Goal: Transaction & Acquisition: Purchase product/service

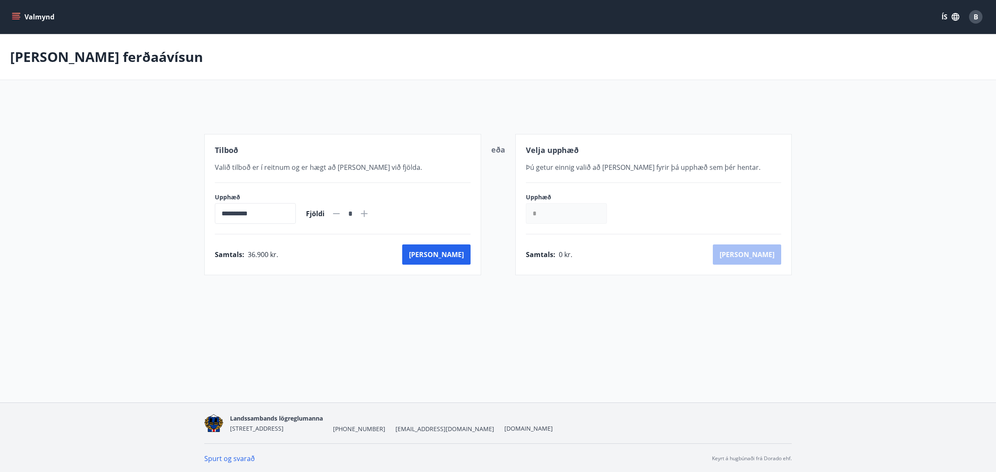
scroll to position [1, 0]
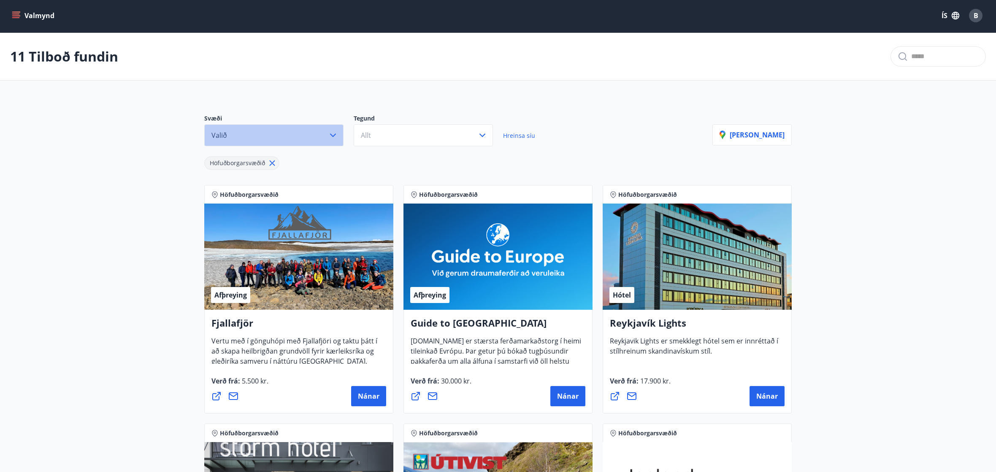
click at [334, 128] on button "Valið" at bounding box center [273, 135] width 139 height 22
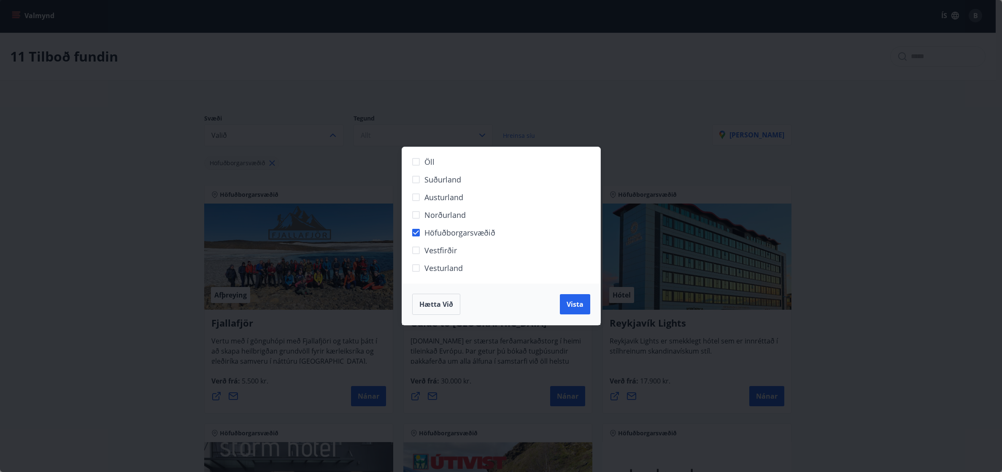
click at [387, 89] on div "Öll Suðurland [GEOGRAPHIC_DATA] Norðurland Höfuðborgarsvæðið [GEOGRAPHIC_DATA] …" at bounding box center [501, 236] width 1002 height 472
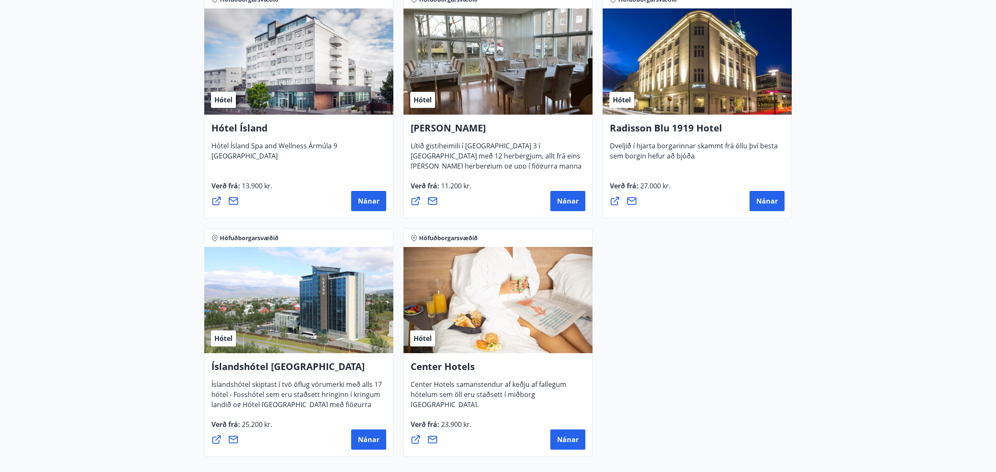
scroll to position [676, 0]
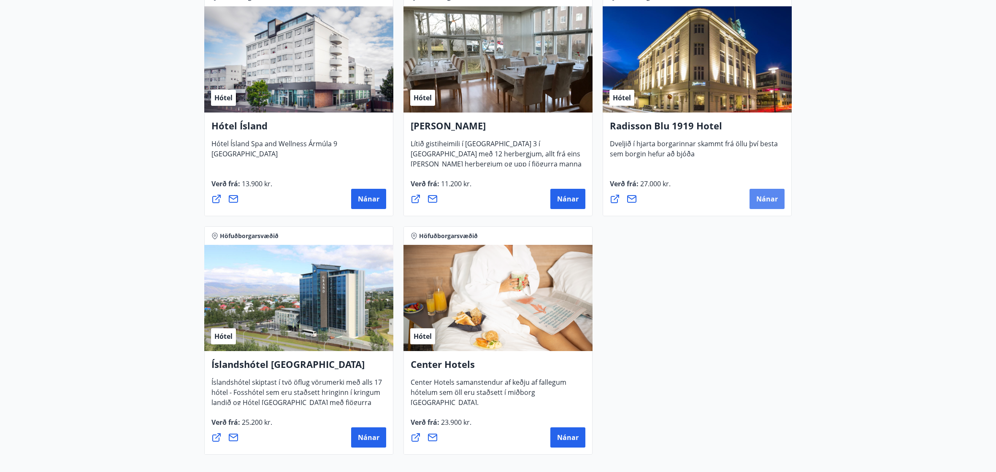
click at [761, 208] on button "Nánar" at bounding box center [766, 199] width 35 height 20
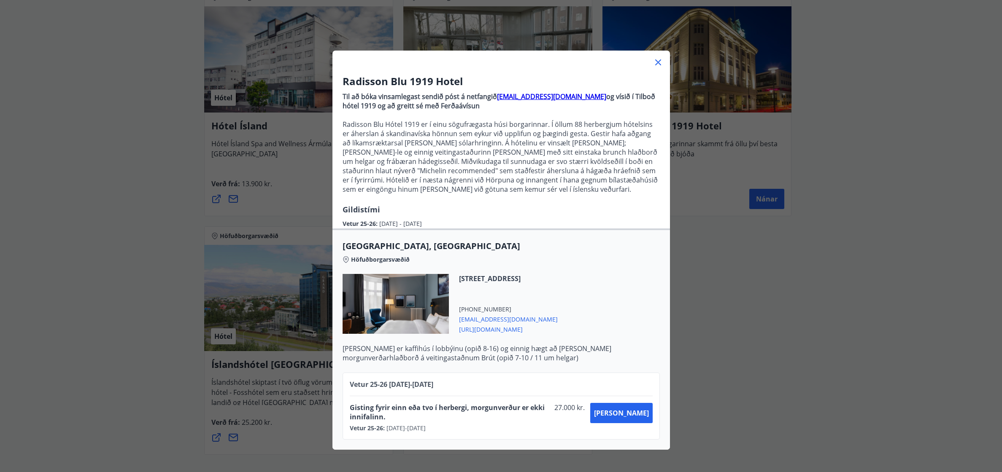
click at [656, 66] on icon at bounding box center [658, 62] width 10 height 10
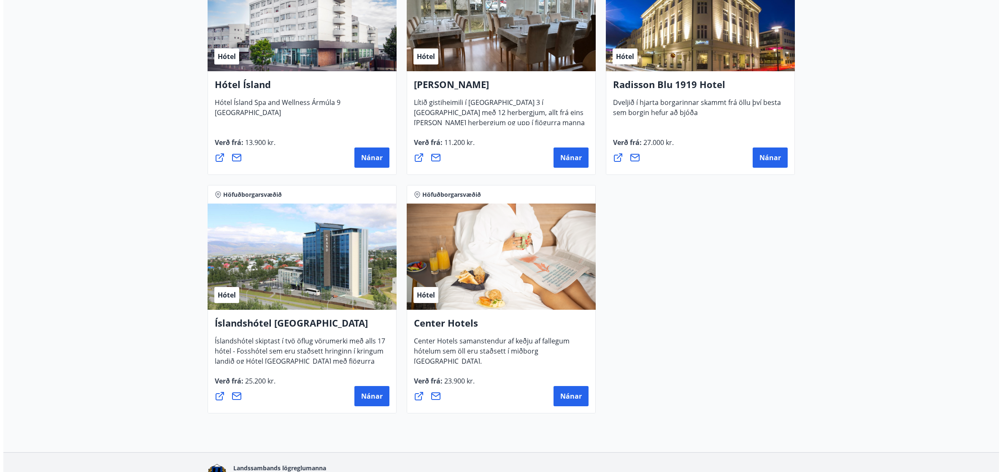
scroll to position [769, 0]
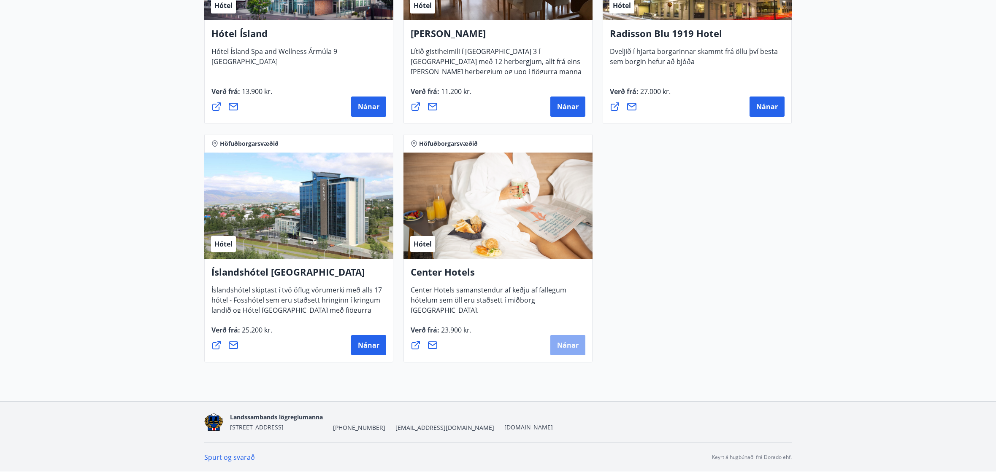
click at [582, 352] on button "Nánar" at bounding box center [567, 345] width 35 height 20
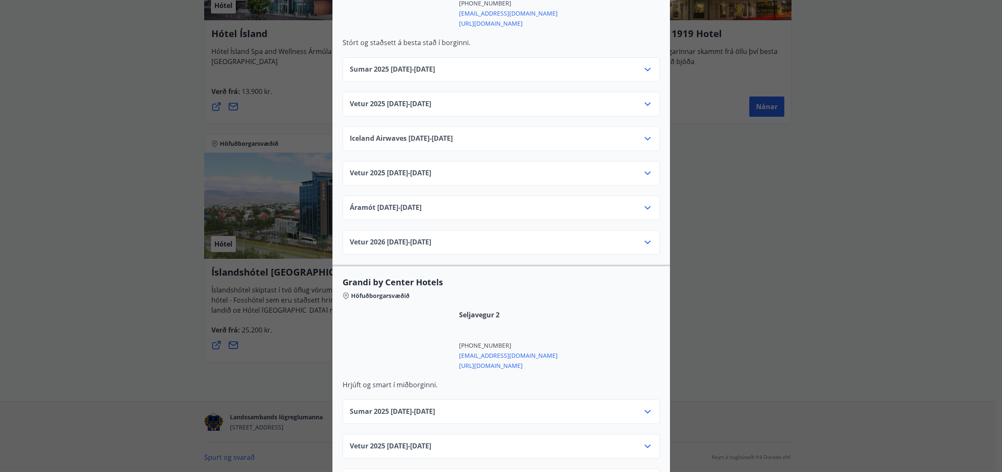
scroll to position [1223, 0]
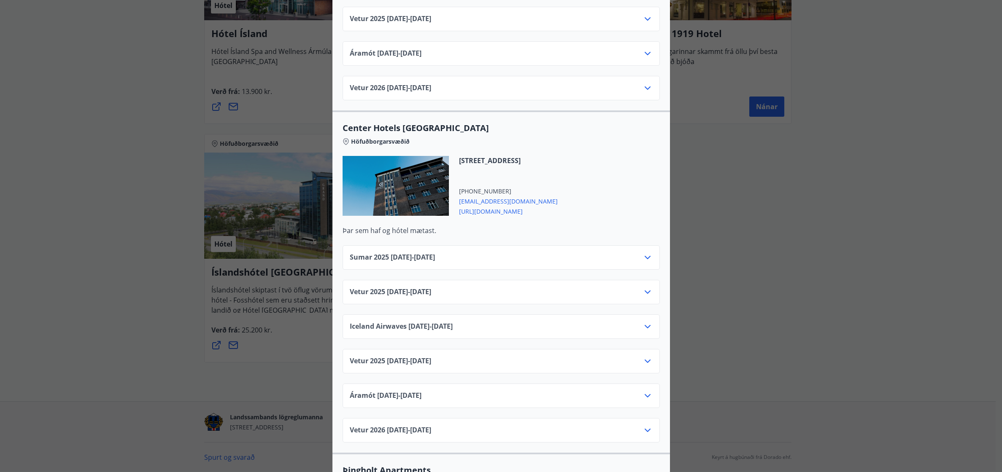
click at [647, 253] on icon at bounding box center [647, 258] width 10 height 10
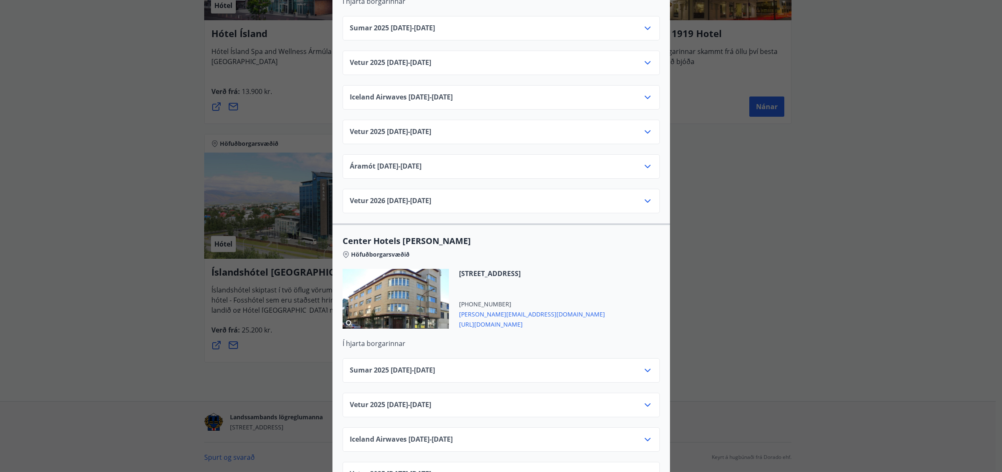
scroll to position [2652, 0]
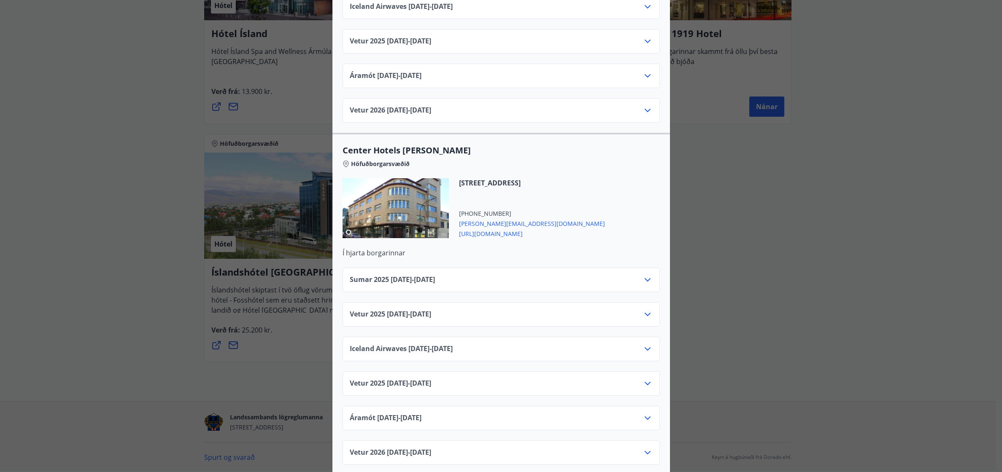
click at [617, 275] on div "Sumar [PHONE_NUMBER][DATE] - [DATE]" at bounding box center [501, 283] width 303 height 17
click at [645, 278] on icon at bounding box center [648, 279] width 6 height 3
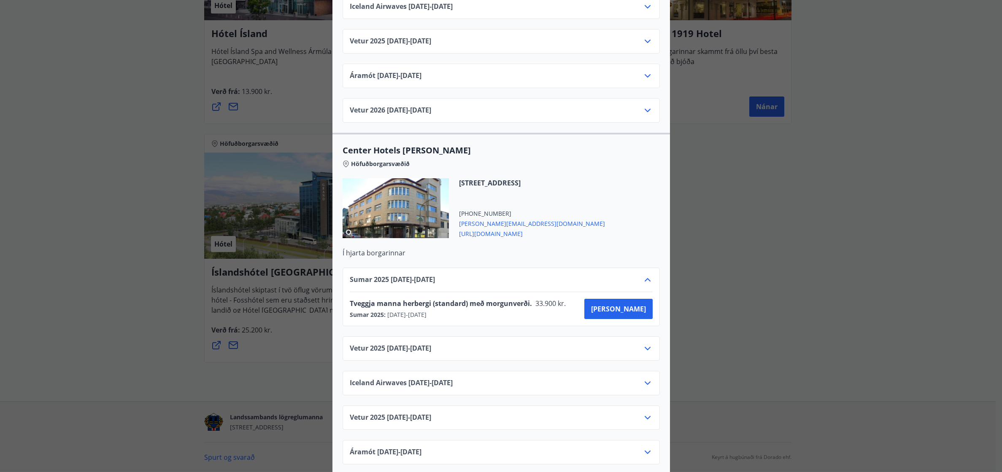
click at [501, 228] on span "[URL][DOMAIN_NAME]" at bounding box center [532, 233] width 146 height 10
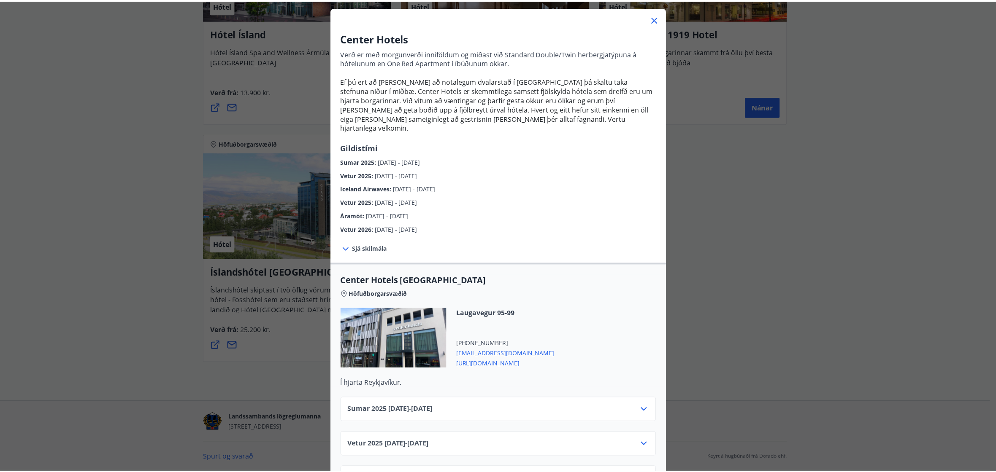
scroll to position [0, 0]
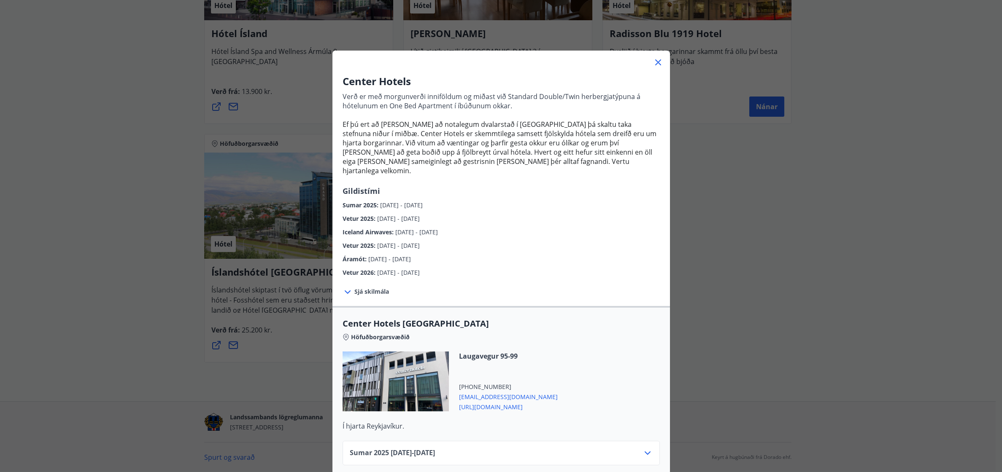
click at [655, 65] on icon at bounding box center [658, 62] width 6 height 6
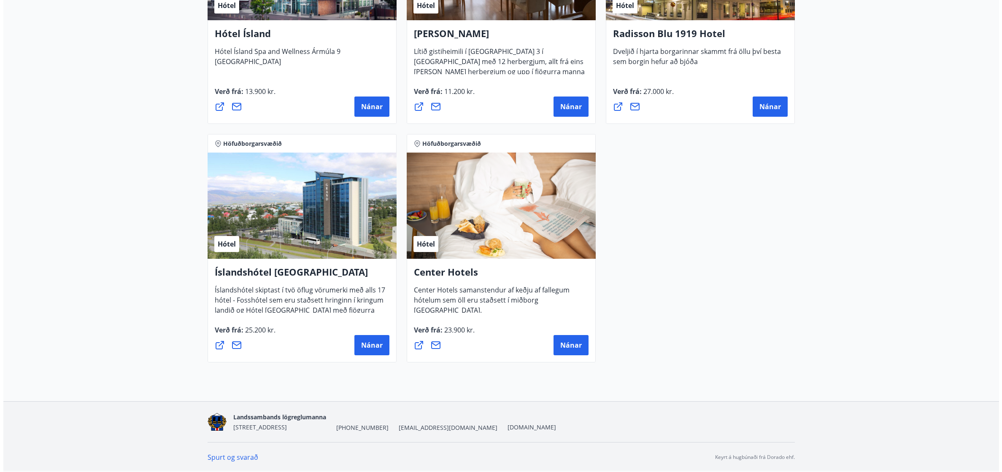
scroll to position [558, 0]
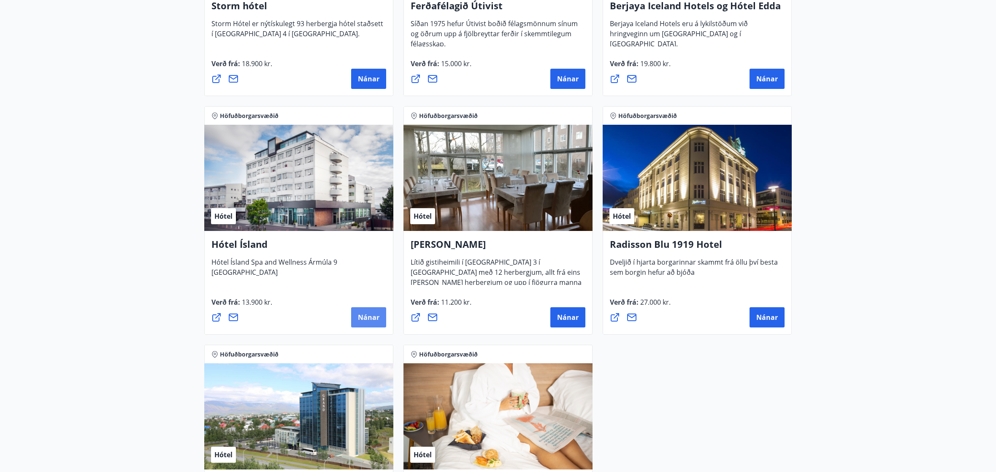
click at [367, 324] on button "Nánar" at bounding box center [368, 318] width 35 height 20
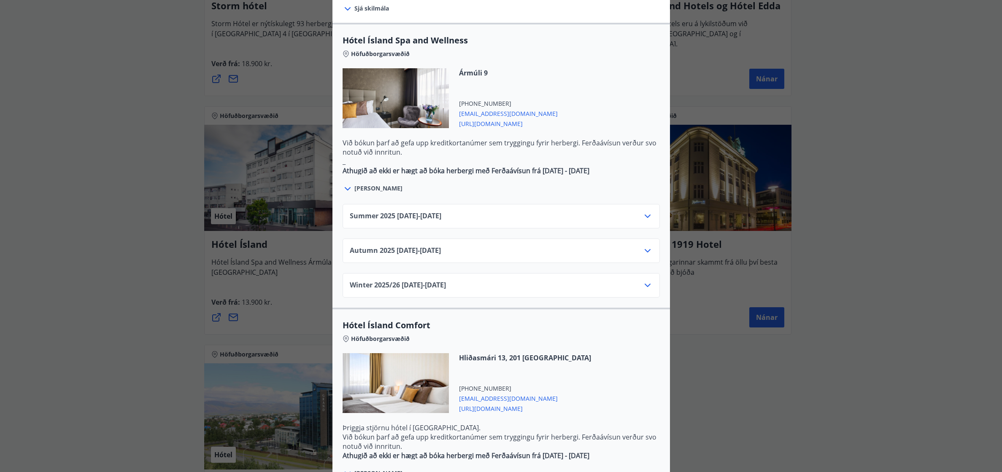
scroll to position [464, 0]
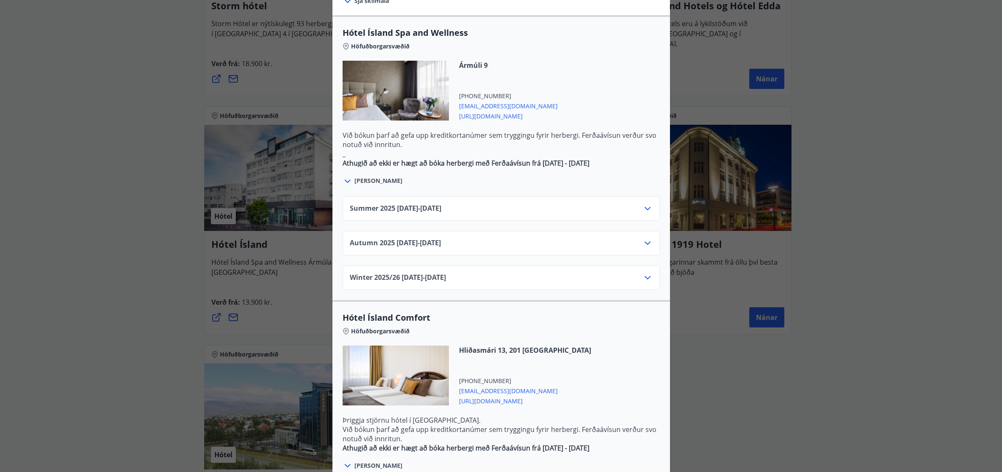
click at [643, 204] on icon at bounding box center [647, 209] width 10 height 10
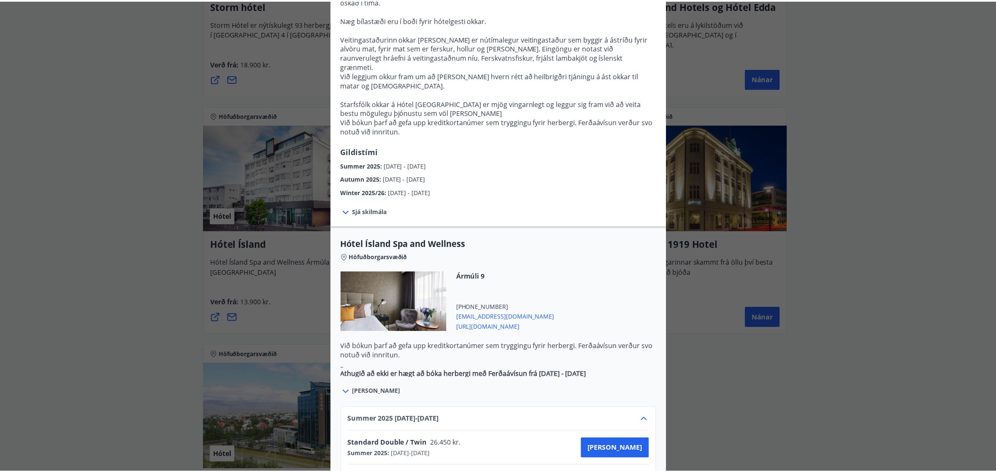
scroll to position [0, 0]
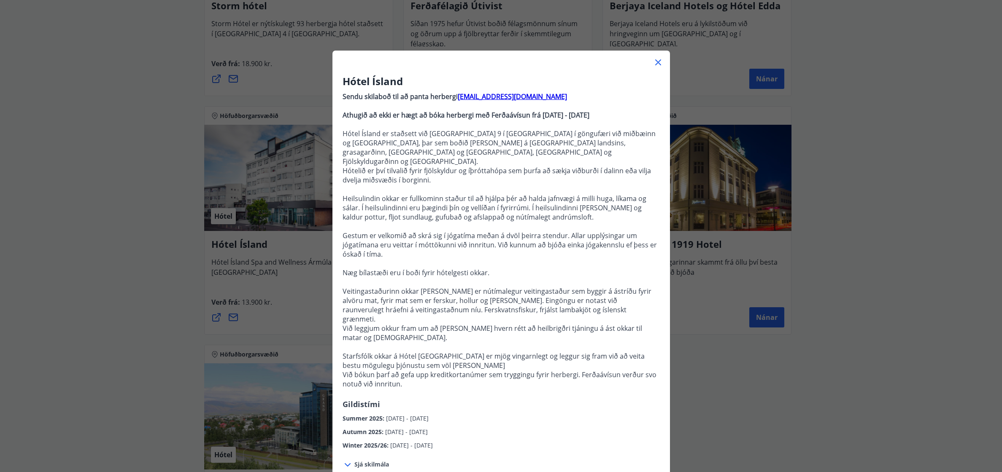
click at [653, 63] on icon at bounding box center [658, 62] width 10 height 10
